Goal: Task Accomplishment & Management: Complete application form

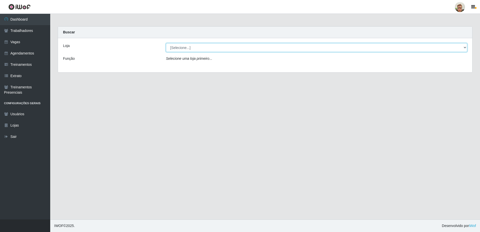
drag, startPoint x: 198, startPoint y: 45, endPoint x: 198, endPoint y: 52, distance: 6.8
click at [198, 46] on select "[Selecione...] [GEOGRAPHIC_DATA][PERSON_NAME]" at bounding box center [316, 47] width 301 height 9
select select "168"
click at [166, 43] on select "[Selecione...] [GEOGRAPHIC_DATA][PERSON_NAME]" at bounding box center [316, 47] width 301 height 9
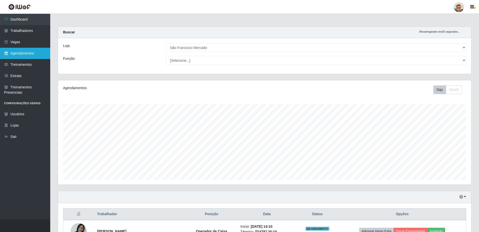
click at [28, 54] on link "Agendamentos" at bounding box center [25, 53] width 50 height 11
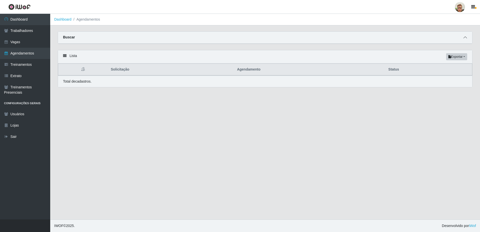
click at [466, 38] on icon at bounding box center [465, 38] width 4 height 4
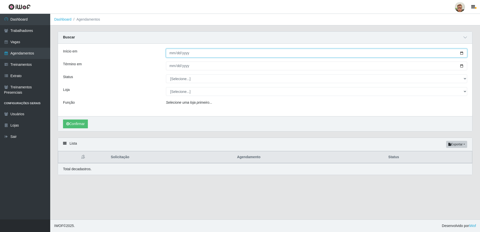
click at [460, 52] on input "Início em" at bounding box center [316, 53] width 301 height 9
type input "[DATE]"
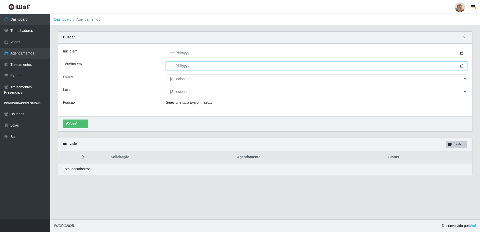
click at [462, 65] on input "Término em" at bounding box center [316, 65] width 301 height 9
type input "[DATE]"
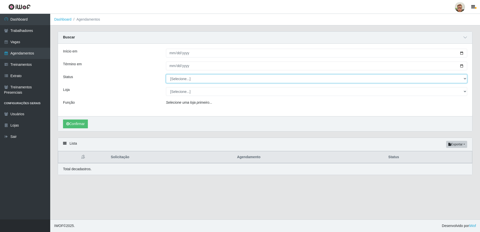
click at [183, 82] on select "[Selecione...] AGENDADO AGUARDANDO LIBERAR EM ANDAMENTO EM REVISÃO FINALIZADO C…" at bounding box center [316, 78] width 301 height 9
select select "AGENDADO"
click at [166, 75] on select "[Selecione...] AGENDADO AGUARDANDO LIBERAR EM ANDAMENTO EM REVISÃO FINALIZADO C…" at bounding box center [316, 78] width 301 height 9
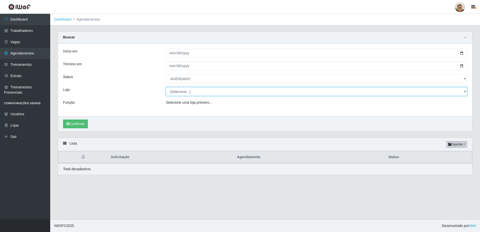
drag, startPoint x: 176, startPoint y: 93, endPoint x: 180, endPoint y: 96, distance: 5.3
click at [176, 93] on select "[Selecione...] [GEOGRAPHIC_DATA][PERSON_NAME]" at bounding box center [316, 91] width 301 height 9
select select "168"
click at [166, 87] on select "[Selecione...] [GEOGRAPHIC_DATA][PERSON_NAME]" at bounding box center [316, 91] width 301 height 9
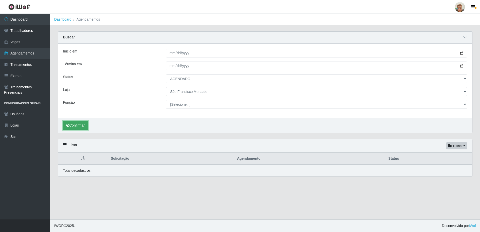
click at [78, 126] on button "Confirmar" at bounding box center [75, 125] width 25 height 9
click at [83, 129] on button "Confirmar" at bounding box center [75, 125] width 25 height 9
click at [191, 83] on div "Início em [DATE] Término em [DATE] Status [Selecione...] AGENDADO AGUARDANDO LI…" at bounding box center [265, 81] width 414 height 74
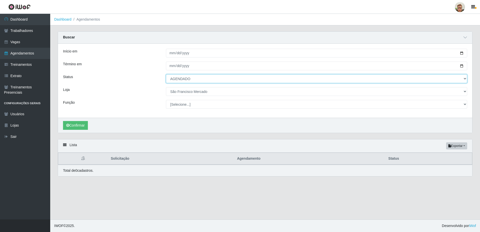
drag, startPoint x: 191, startPoint y: 83, endPoint x: 187, endPoint y: 83, distance: 3.3
click at [189, 82] on select "[Selecione...] AGENDADO AGUARDANDO LIBERAR EM ANDAMENTO EM REVISÃO FINALIZADO C…" at bounding box center [316, 78] width 301 height 9
select select "FINALIZADO"
click at [166, 75] on select "[Selecione...] AGENDADO AGUARDANDO LIBERAR EM ANDAMENTO EM REVISÃO FINALIZADO C…" at bounding box center [316, 78] width 301 height 9
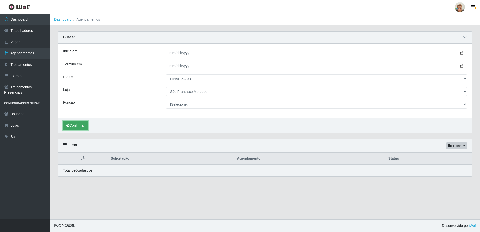
click at [84, 124] on button "Confirmar" at bounding box center [75, 125] width 25 height 9
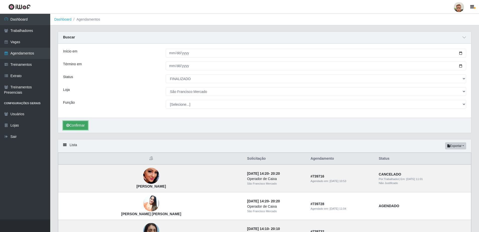
click at [67, 123] on button "Confirmar" at bounding box center [75, 125] width 25 height 9
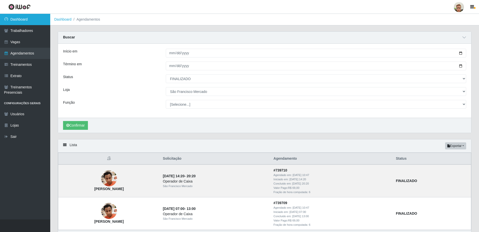
click at [20, 17] on link "Dashboard" at bounding box center [25, 19] width 50 height 11
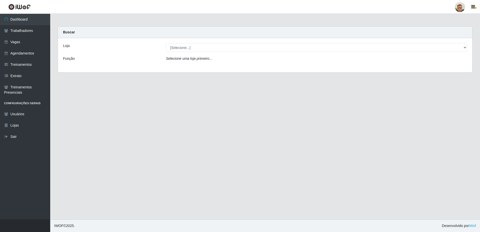
click at [186, 52] on div "Loja [Selecione...] São Francisco Mercado Função Selecione uma loja primeiro..." at bounding box center [265, 55] width 414 height 34
click at [190, 41] on div "Loja [Selecione...] São Francisco Mercado Função Selecione uma loja primeiro..." at bounding box center [265, 55] width 414 height 34
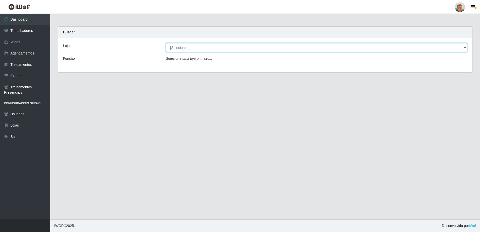
click at [189, 51] on select "[Selecione...] [GEOGRAPHIC_DATA][PERSON_NAME]" at bounding box center [316, 47] width 301 height 9
select select "168"
click at [166, 43] on select "[Selecione...] [GEOGRAPHIC_DATA][PERSON_NAME]" at bounding box center [316, 47] width 301 height 9
